Goal: Check status

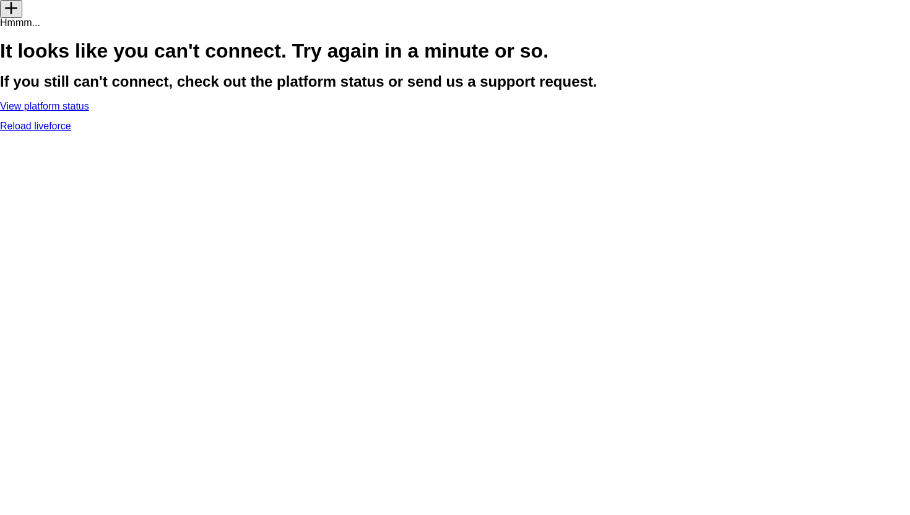
click at [89, 111] on link "View platform status" at bounding box center [44, 106] width 89 height 11
click at [457, 131] on p "Reload liveforce" at bounding box center [455, 126] width 910 height 10
click at [71, 131] on link "Reload liveforce" at bounding box center [35, 126] width 71 height 11
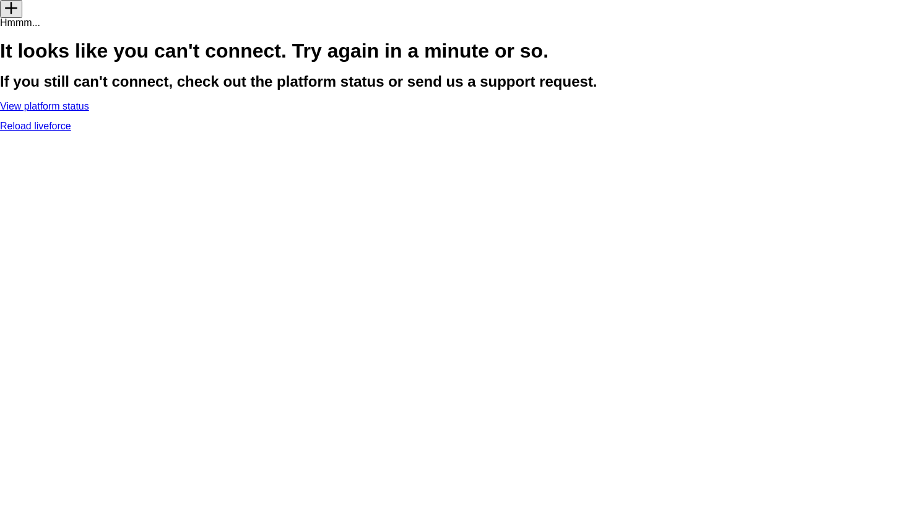
click at [71, 131] on link "Reload liveforce" at bounding box center [35, 126] width 71 height 11
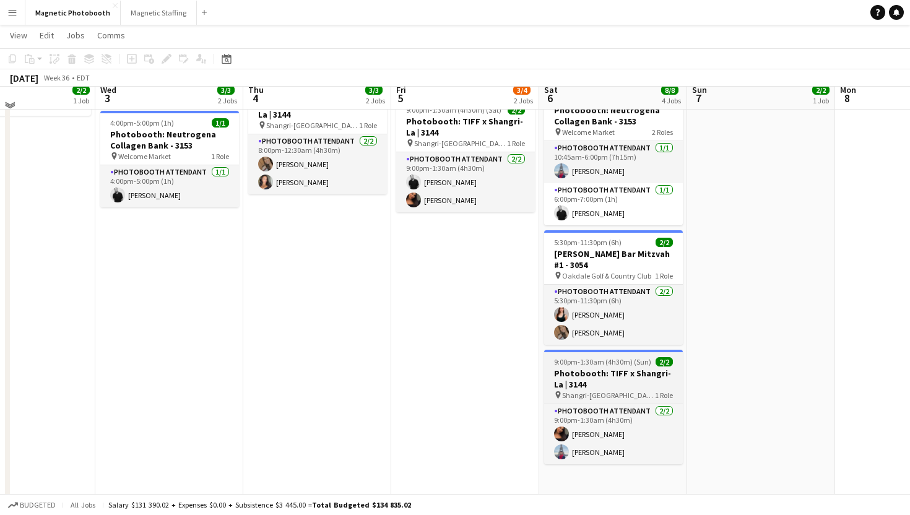
scroll to position [175, 0]
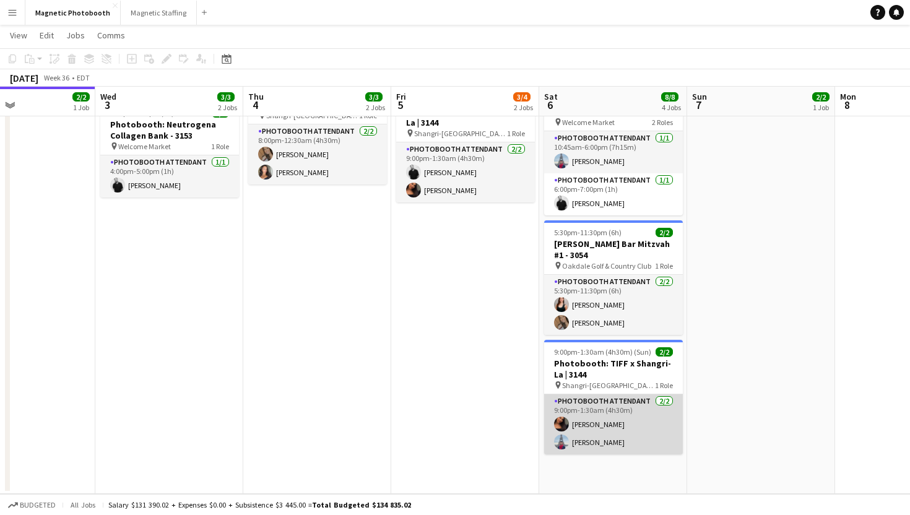
click at [634, 417] on app-card-role "Photobooth Attendant 2/2 9:00pm-1:30am (4h30m) Jessica Lopes Luccas Correia" at bounding box center [613, 424] width 139 height 60
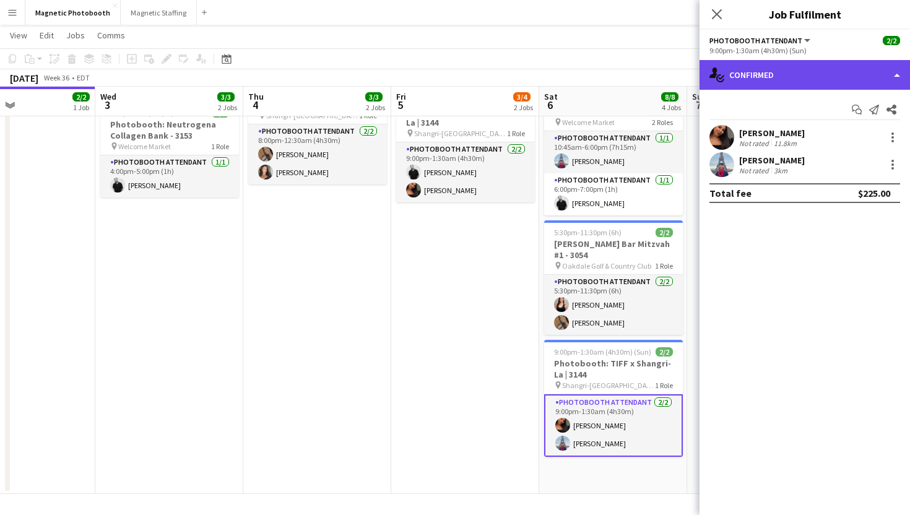
click at [777, 89] on div "single-neutral-actions-check-2 Confirmed" at bounding box center [805, 75] width 210 height 30
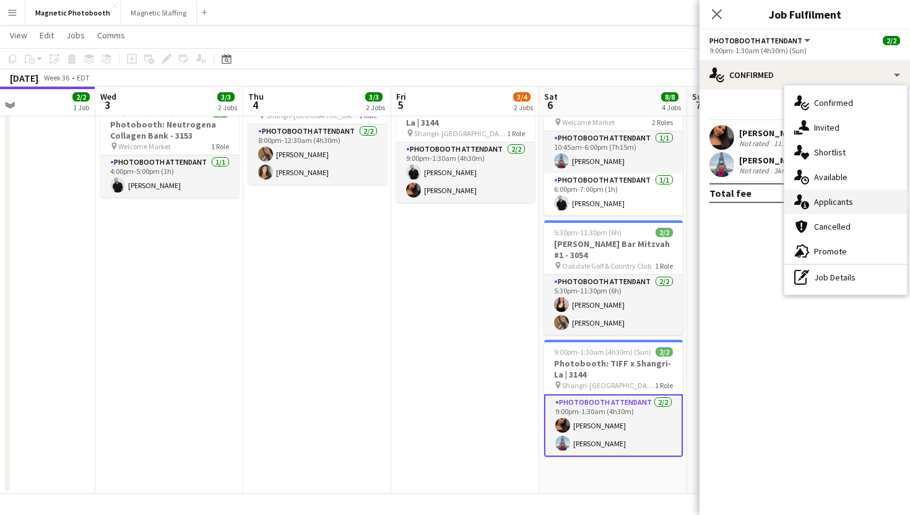
click at [796, 208] on icon "single-neutral-actions-information" at bounding box center [801, 201] width 15 height 15
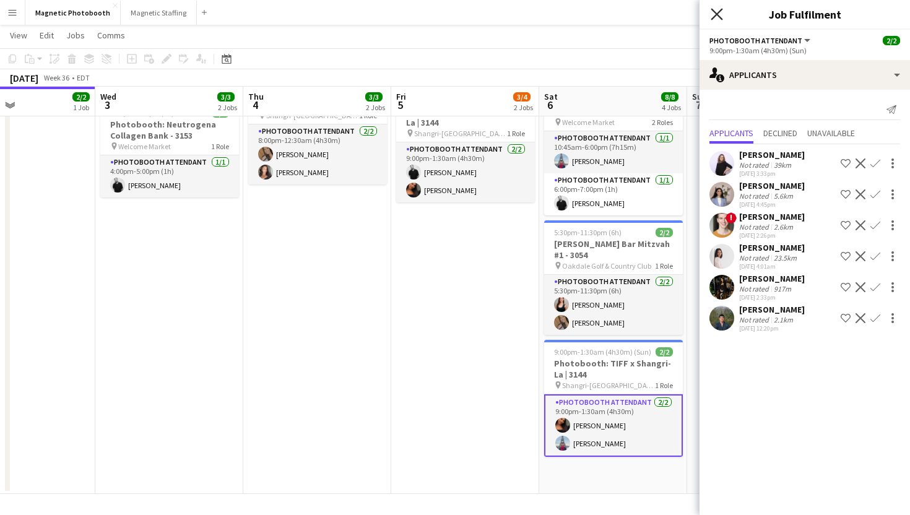
click at [718, 16] on icon at bounding box center [717, 14] width 12 height 12
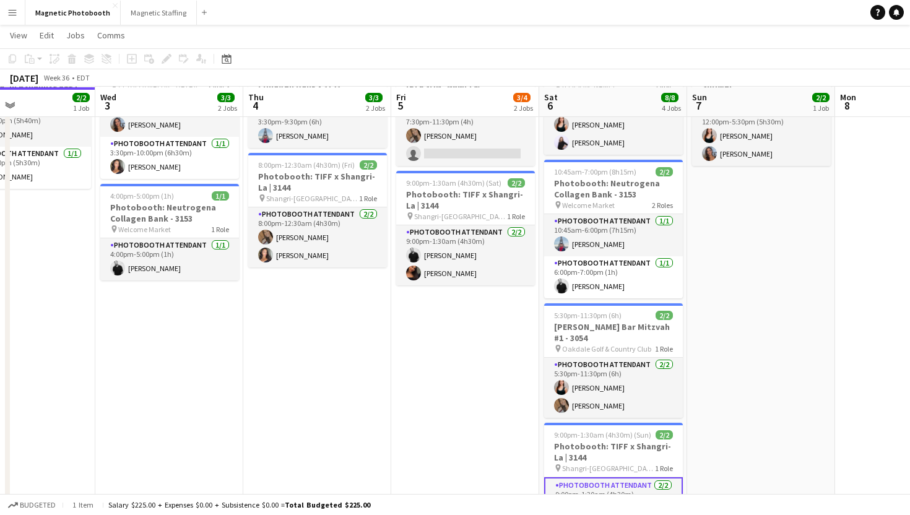
scroll to position [95, 0]
